Goal: Answer question/provide support

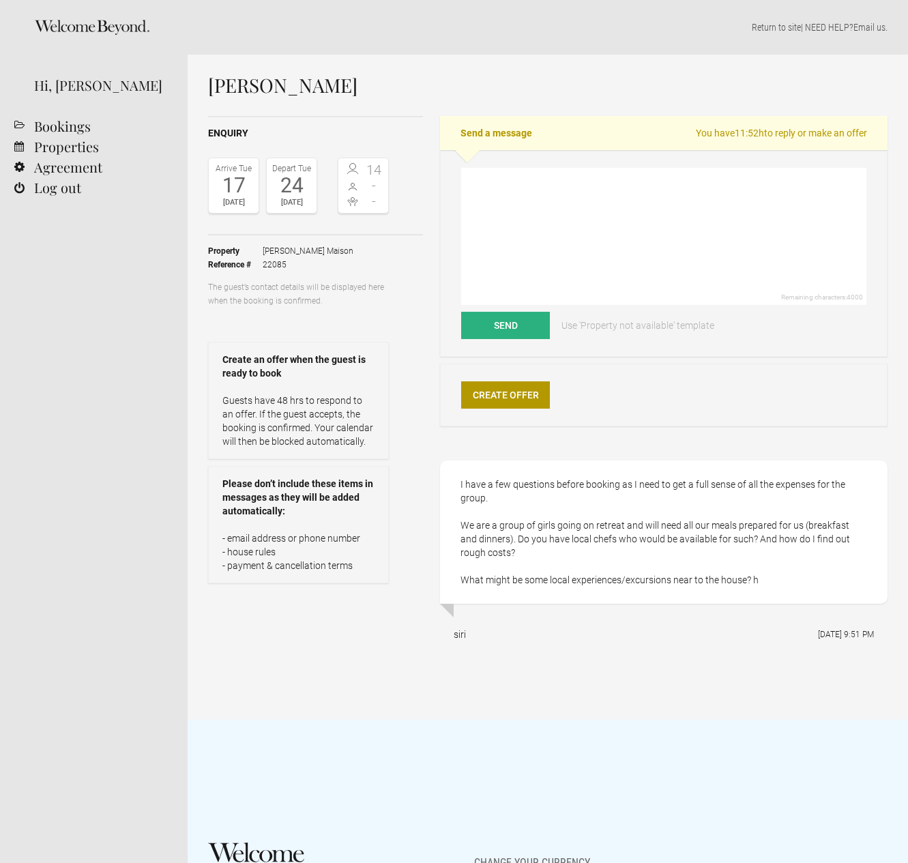
select select "EUR"
click at [489, 188] on textarea at bounding box center [663, 236] width 405 height 137
paste textarea "Hi Siri, Thank you for your enquiry about hosting a retreat at [GEOGRAPHIC_DATA…"
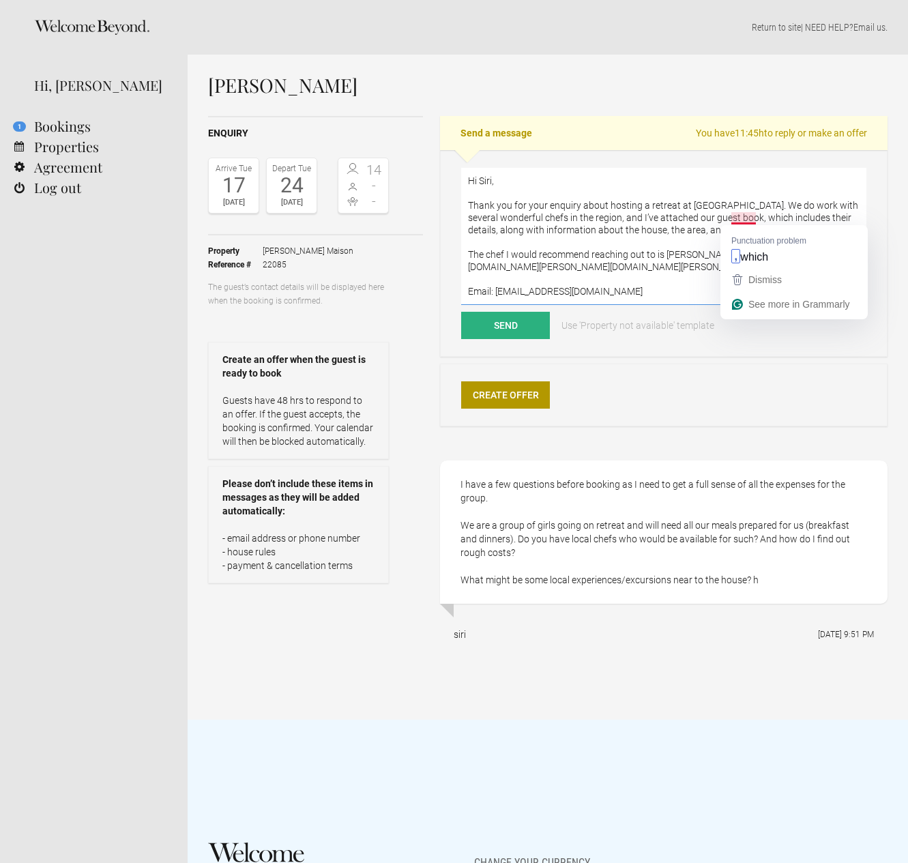
scroll to position [135, 0]
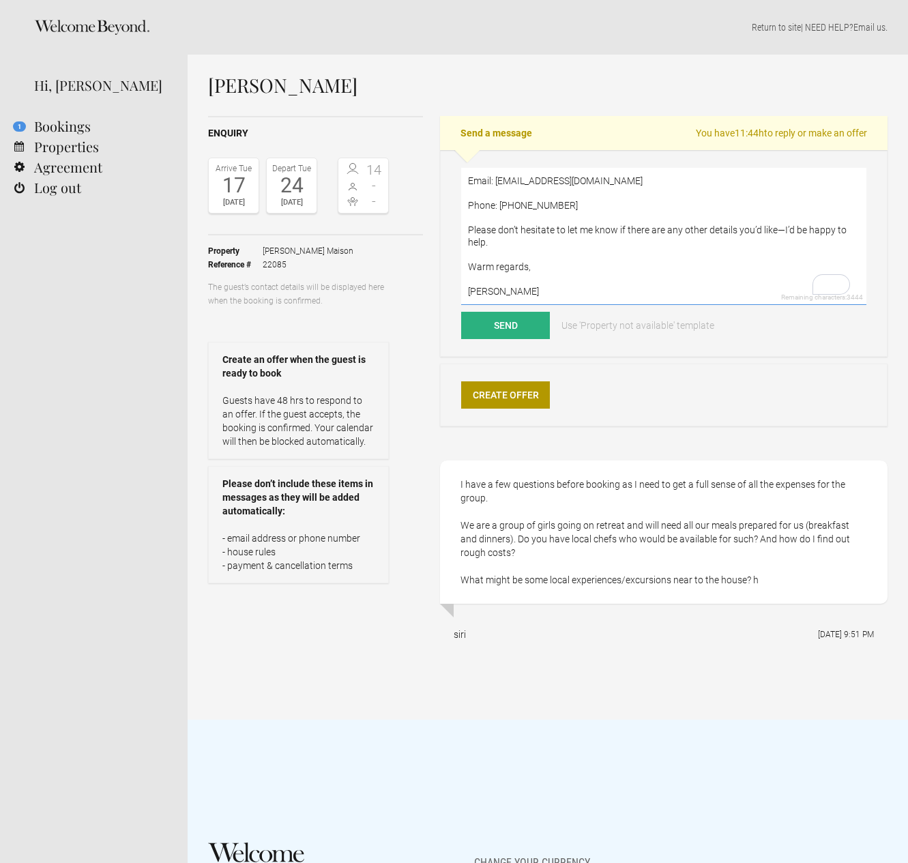
click at [477, 282] on textarea "Hi Siri, Thank you for your enquiry about hosting a retreat at [GEOGRAPHIC_DATA…" at bounding box center [663, 236] width 405 height 137
paste textarea "[URL][DOMAIN_NAME]"
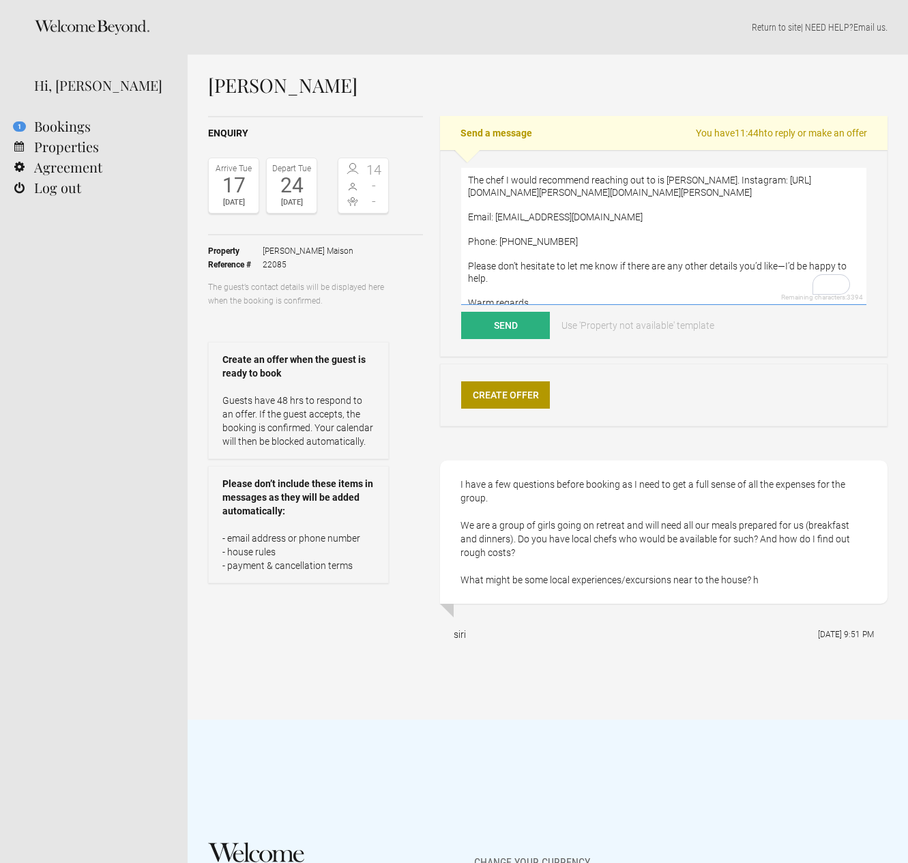
scroll to position [37, 0]
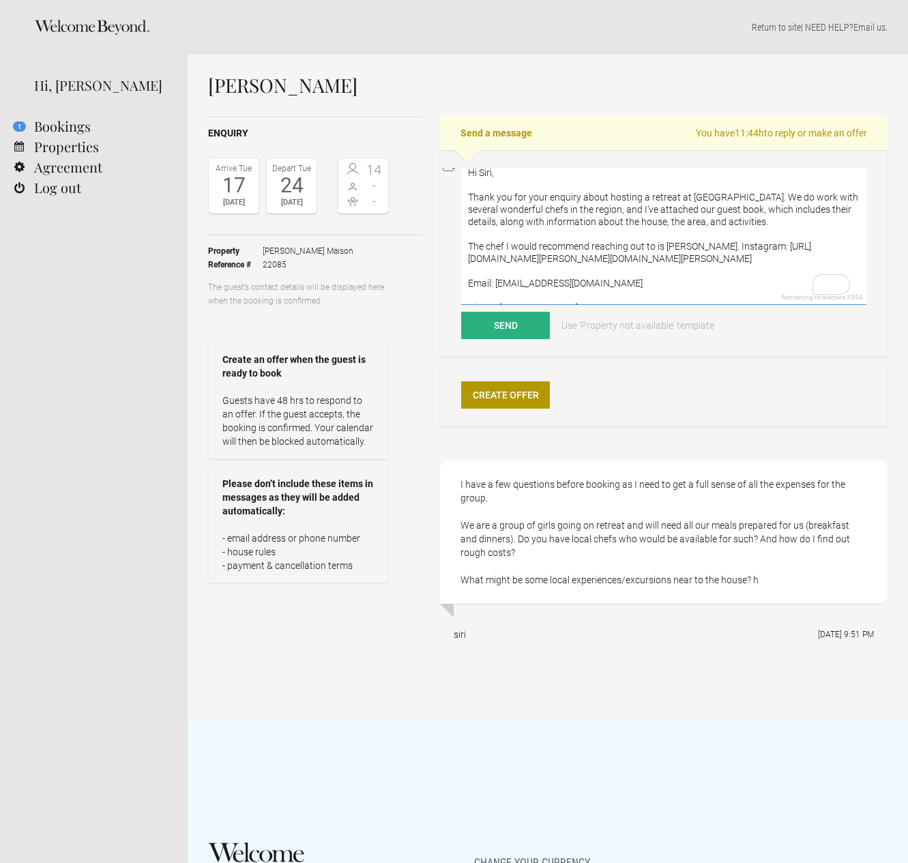
drag, startPoint x: 684, startPoint y: 210, endPoint x: 720, endPoint y: 210, distance: 36.2
click at [727, 209] on textarea "Hi Siri, Thank you for your enquiry about hosting a retreat at [GEOGRAPHIC_DATA…" at bounding box center [663, 236] width 405 height 137
click at [713, 277] on textarea "Hi Siri, Thank you for your enquiry about hosting a retreat at [GEOGRAPHIC_DATA…" at bounding box center [663, 236] width 405 height 137
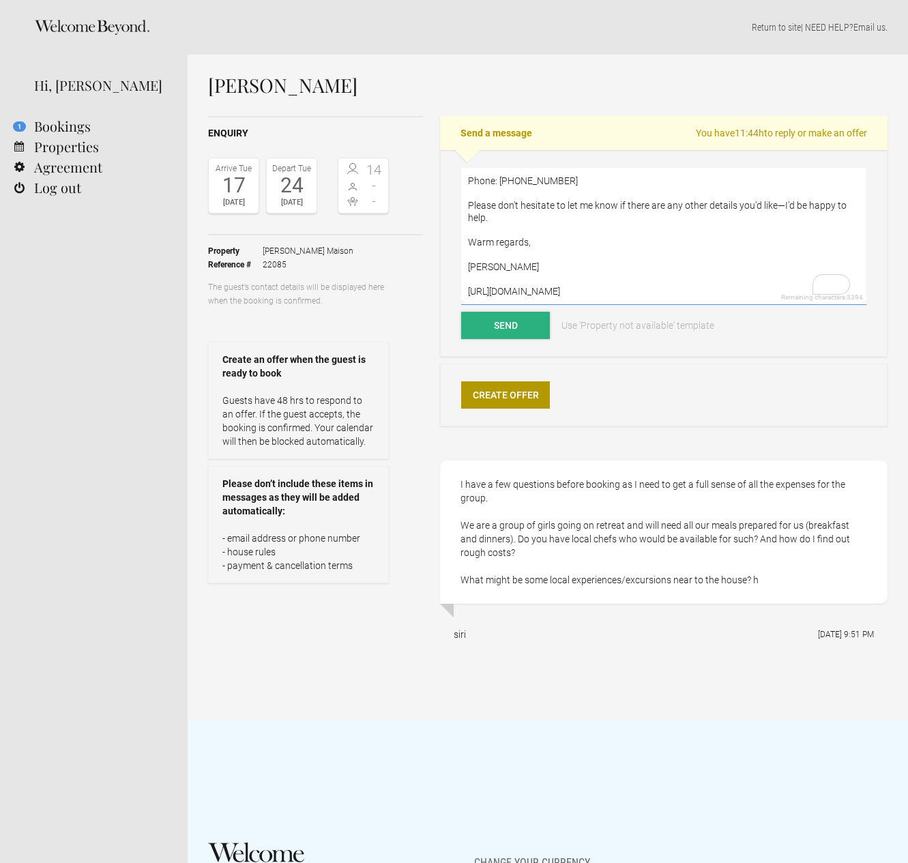
type textarea "Hi Siri, Thank you for your enquiry about hosting a retreat at [GEOGRAPHIC_DATA…"
click at [509, 329] on button "Send" at bounding box center [505, 325] width 89 height 27
